Goal: Navigation & Orientation: Find specific page/section

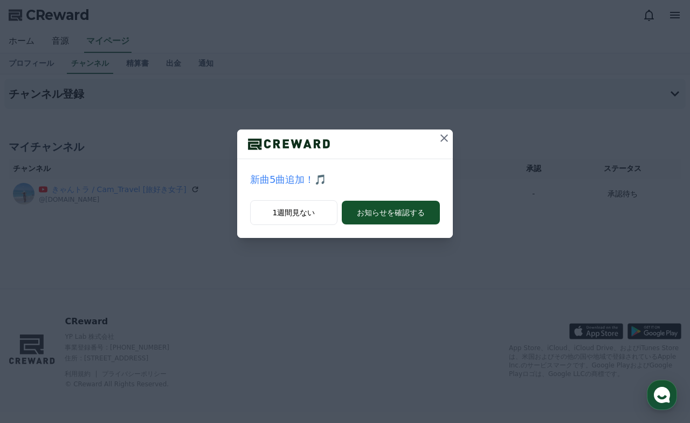
click at [310, 29] on div "新曲5曲追加！🎵 1週間見ない お知らせを確認する" at bounding box center [345, 127] width 690 height 255
click at [445, 135] on icon at bounding box center [444, 138] width 13 height 13
click at [447, 136] on icon at bounding box center [444, 138] width 13 height 13
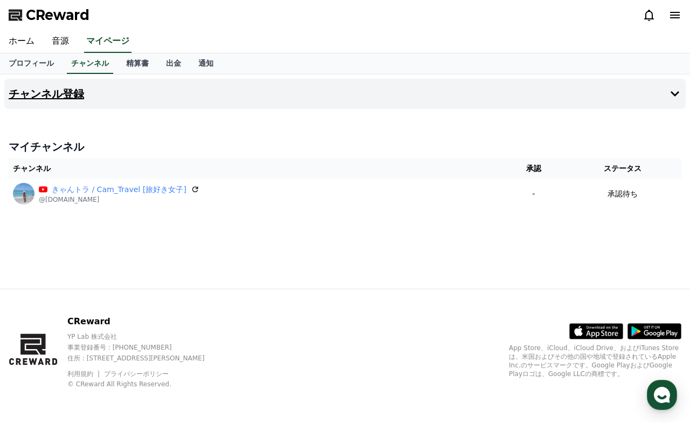
click at [673, 92] on icon at bounding box center [674, 93] width 13 height 13
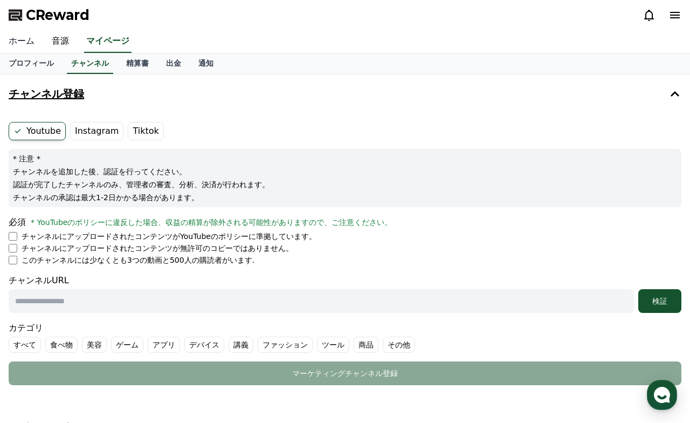
click at [23, 41] on link "ホーム" at bounding box center [21, 41] width 43 height 23
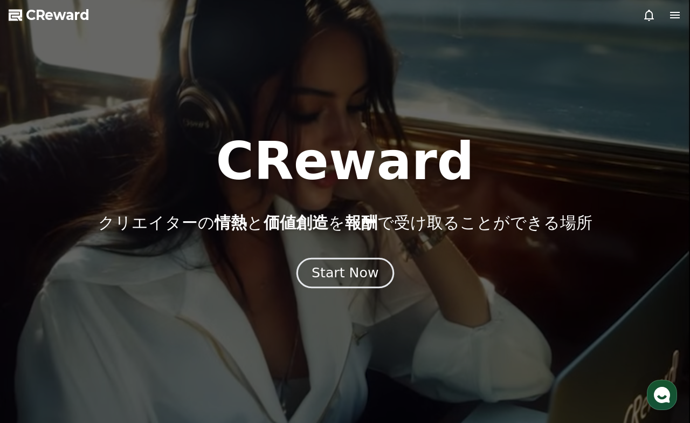
click at [336, 273] on div "Start Now" at bounding box center [345, 273] width 67 height 18
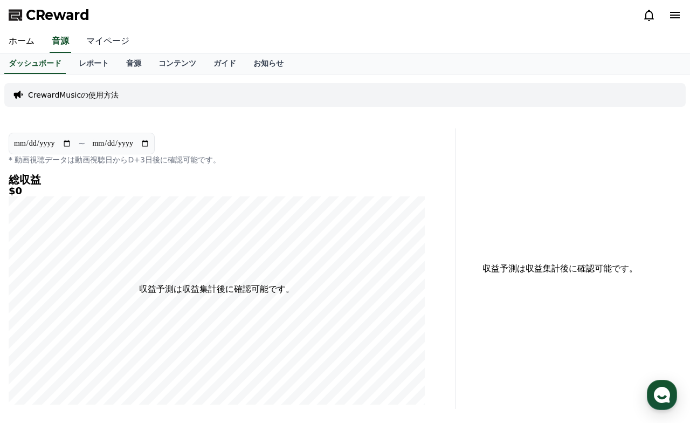
click at [89, 38] on link "マイページ" at bounding box center [108, 41] width 60 height 23
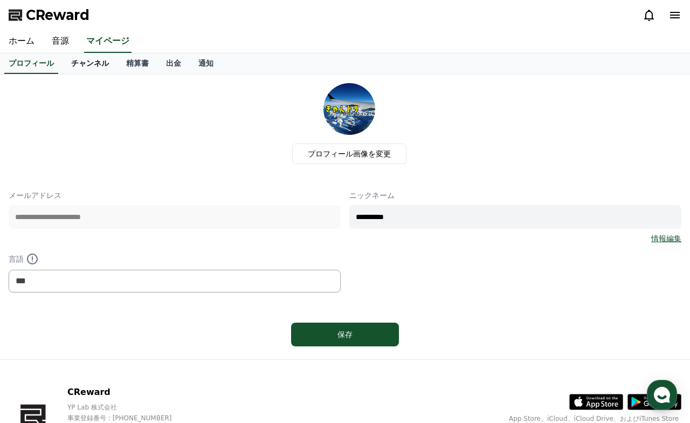
click at [79, 61] on link "チャンネル" at bounding box center [90, 63] width 55 height 20
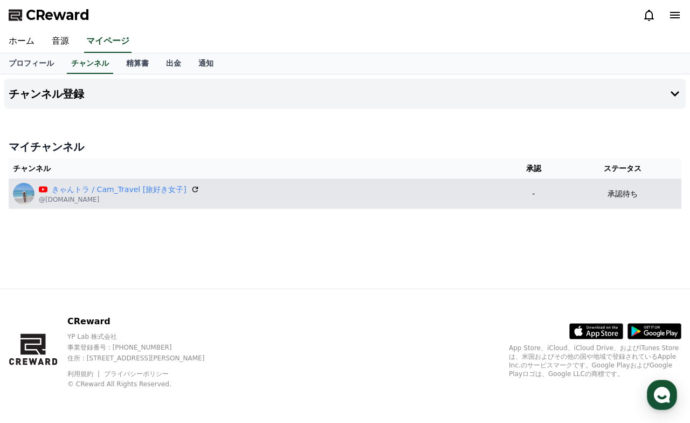
click at [291, 195] on div "きゃんトラ / Cam_Travel [旅好き女子] @[DOMAIN_NAME]" at bounding box center [256, 194] width 486 height 22
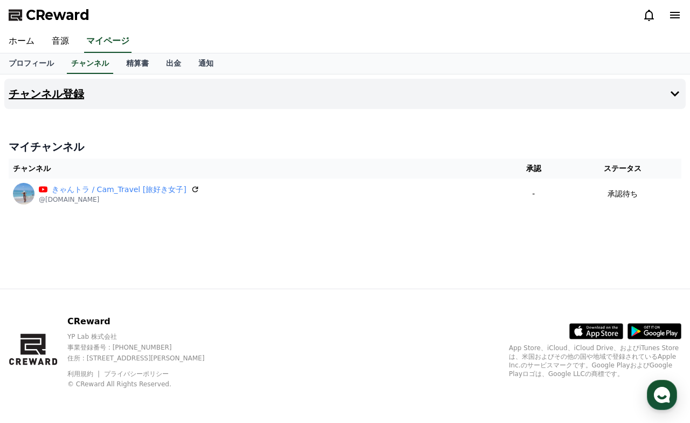
click at [668, 98] on icon at bounding box center [674, 93] width 13 height 13
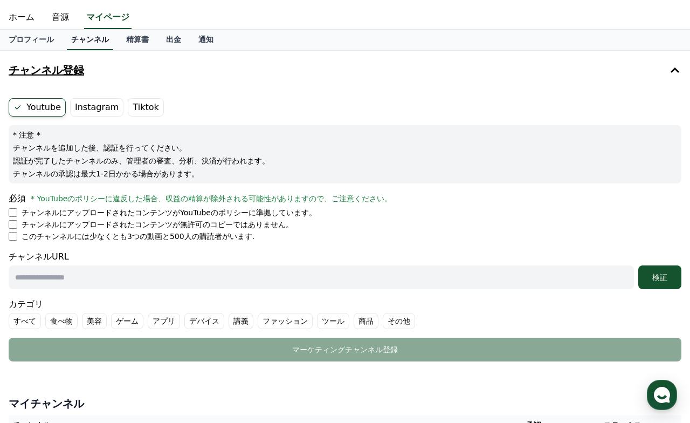
scroll to position [12, 0]
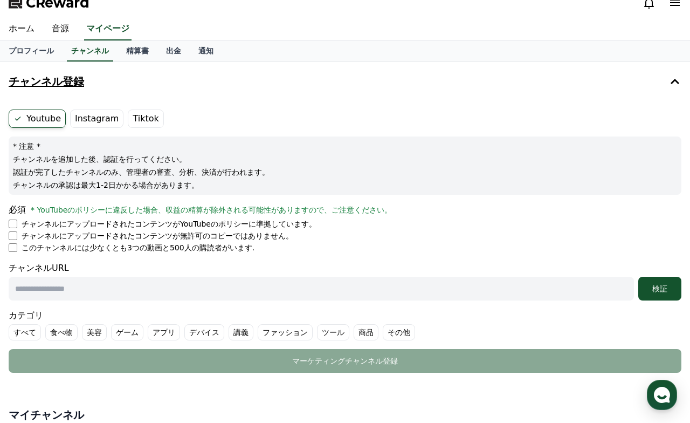
click at [86, 123] on label "Instagram" at bounding box center [96, 118] width 53 height 18
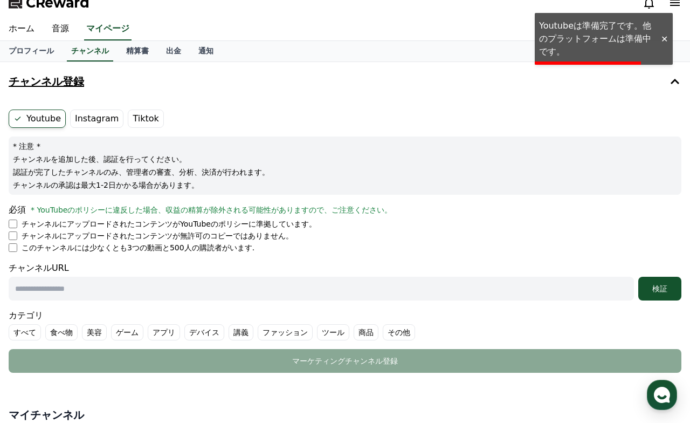
click at [135, 119] on label "Tiktok" at bounding box center [146, 118] width 36 height 18
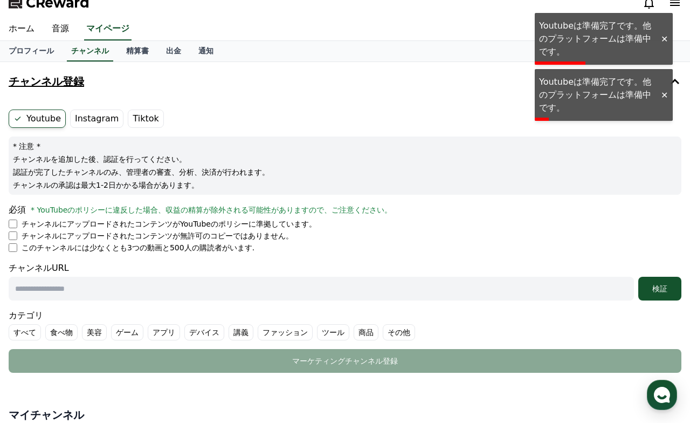
click at [665, 36] on div at bounding box center [663, 39] width 17 height 10
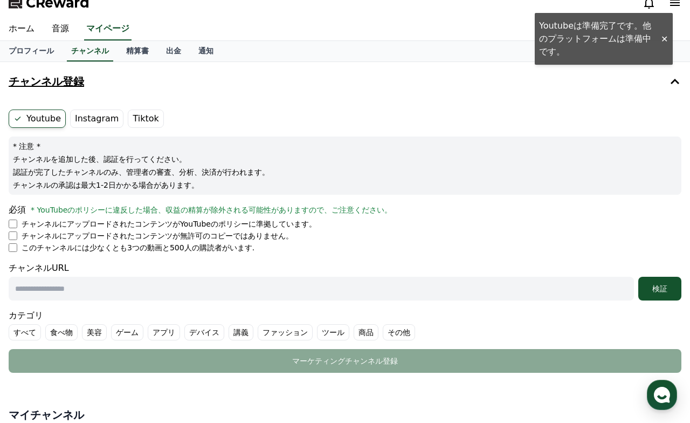
click at [660, 38] on div "ホーム 音源 マイページ" at bounding box center [345, 29] width 690 height 23
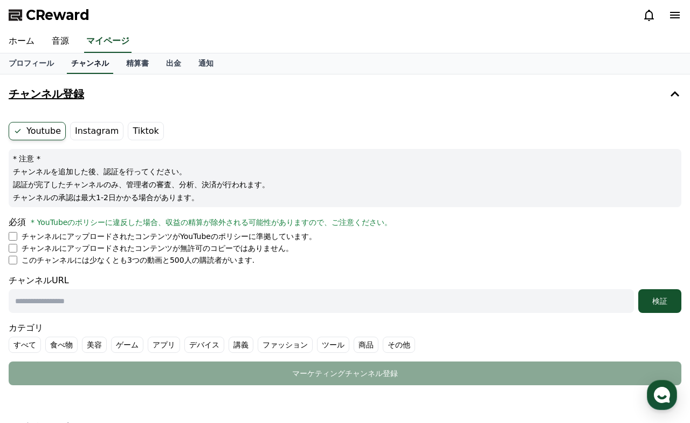
scroll to position [0, 0]
click at [40, 61] on link "プロフィール" at bounding box center [31, 63] width 63 height 20
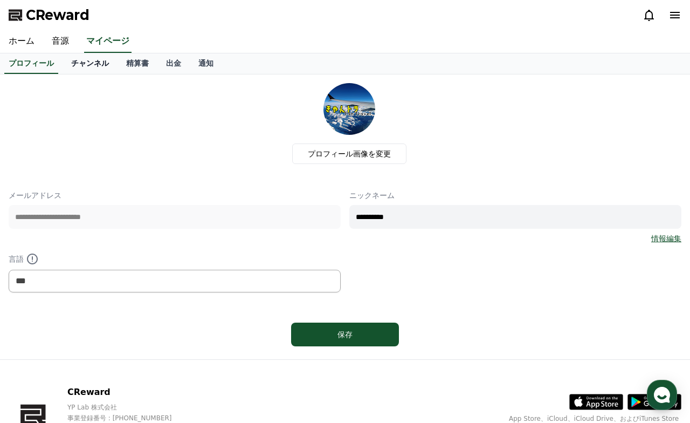
click at [95, 68] on link "チャンネル" at bounding box center [90, 63] width 55 height 20
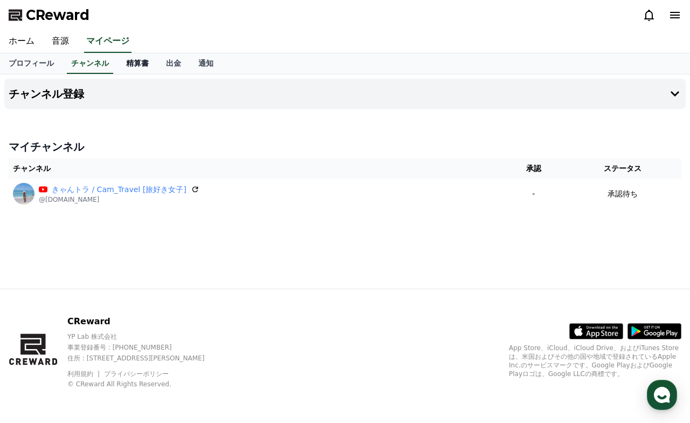
click at [127, 69] on link "精算書" at bounding box center [137, 63] width 40 height 20
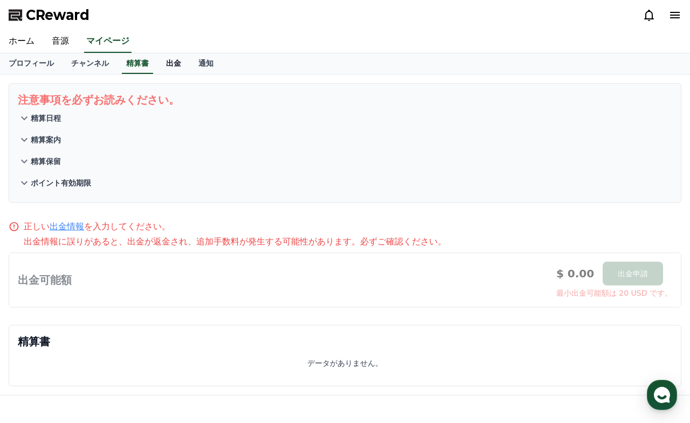
click at [168, 65] on link "出金" at bounding box center [173, 63] width 32 height 20
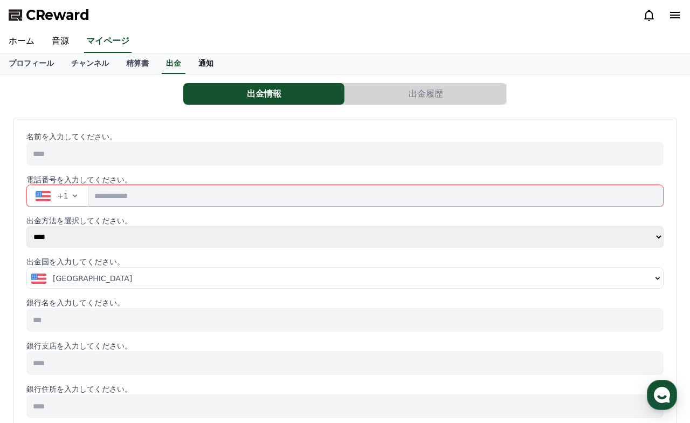
click at [196, 66] on link "通知" at bounding box center [206, 63] width 32 height 20
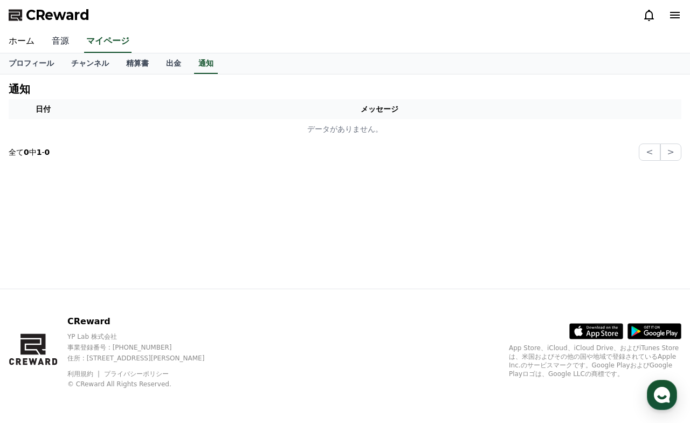
click at [60, 38] on link "音源" at bounding box center [60, 41] width 34 height 23
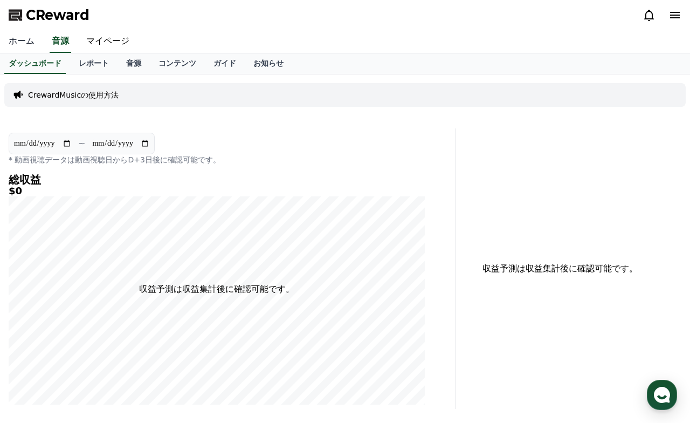
click at [35, 43] on link "ホーム" at bounding box center [21, 41] width 43 height 23
